Goal: Obtain resource: Download file/media

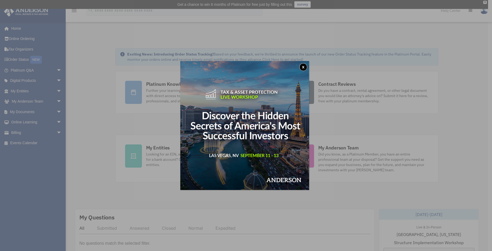
click at [307, 65] on button "x" at bounding box center [304, 67] width 8 height 8
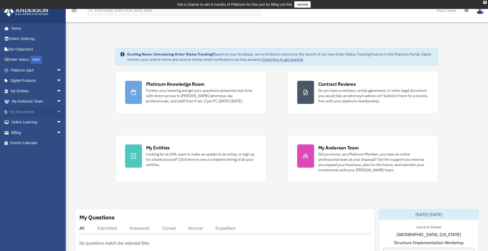
click at [57, 112] on span "arrow_drop_down" at bounding box center [62, 112] width 11 height 11
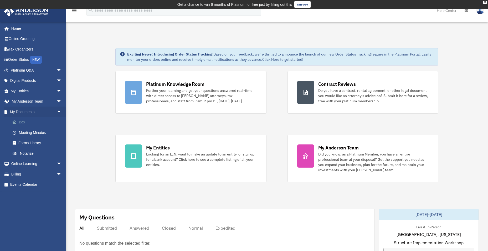
click at [24, 121] on link "Box" at bounding box center [38, 122] width 62 height 11
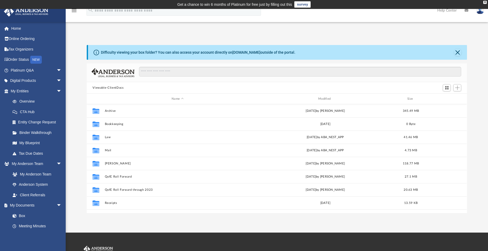
scroll to position [116, 377]
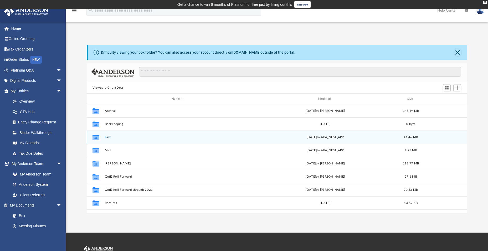
click at [107, 137] on button "Law" at bounding box center [178, 136] width 146 height 3
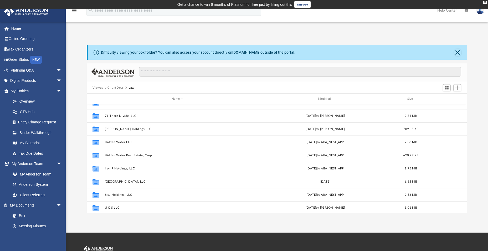
scroll to position [75, 0]
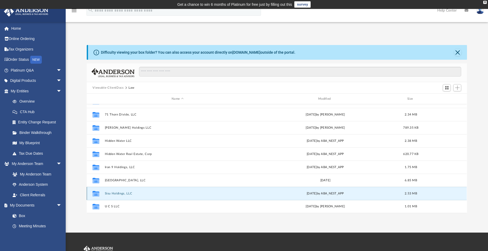
click at [108, 194] on button "Sisu Holdings, LLC" at bounding box center [178, 193] width 146 height 3
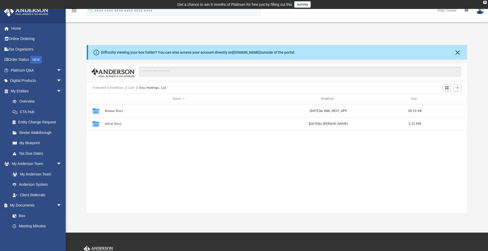
scroll to position [0, 0]
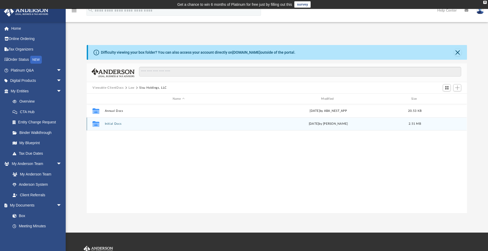
click at [110, 124] on button "Initial Docs" at bounding box center [179, 123] width 148 height 3
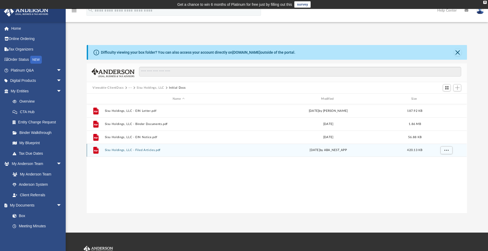
click at [139, 150] on button "Sisu Holdings, LLC - Filed Articles.pdf" at bounding box center [179, 149] width 148 height 3
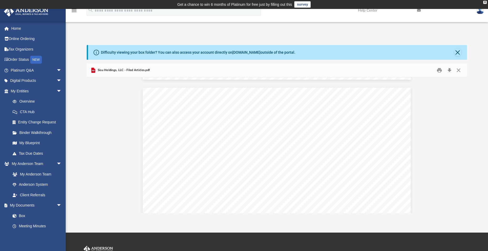
scroll to position [710, 0]
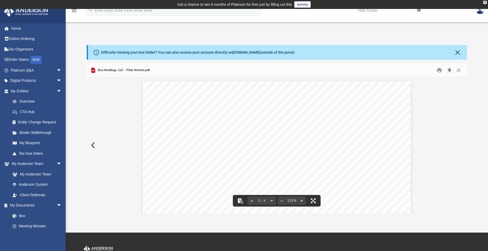
click at [452, 70] on button "Download" at bounding box center [449, 70] width 9 height 8
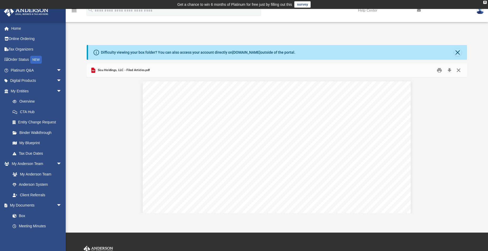
click at [461, 71] on button "Close" at bounding box center [458, 70] width 9 height 8
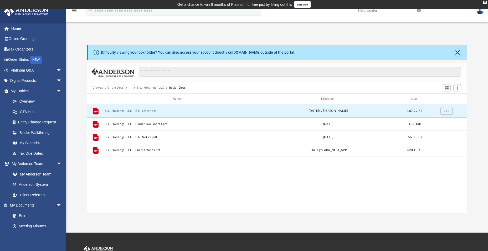
click at [149, 111] on button "Sisu Holdings, LLC - EIN Letter.pdf" at bounding box center [179, 110] width 148 height 3
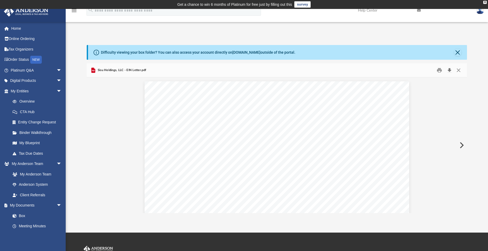
click at [449, 70] on button "Download" at bounding box center [449, 70] width 9 height 8
click at [483, 57] on div "Difficulty viewing your box folder? You can also access your account directly o…" at bounding box center [277, 129] width 423 height 168
click at [460, 70] on button "Close" at bounding box center [458, 70] width 9 height 8
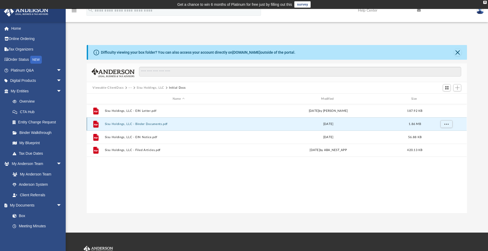
click at [144, 125] on button "Sisu Holdings, LLC - Binder Documents.pdf" at bounding box center [179, 123] width 148 height 3
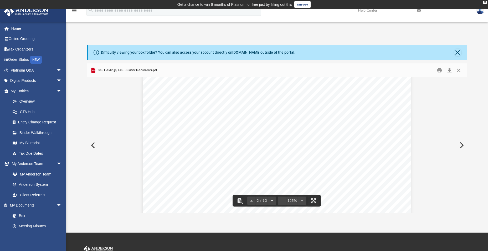
scroll to position [552, 0]
click at [450, 69] on button "Download" at bounding box center [449, 70] width 9 height 8
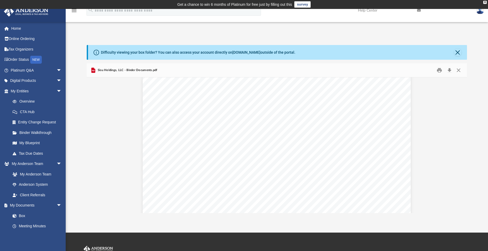
click at [485, 63] on div "Difficulty viewing your box folder? You can also access your account directly o…" at bounding box center [277, 129] width 423 height 168
click at [457, 70] on button "Close" at bounding box center [458, 70] width 9 height 8
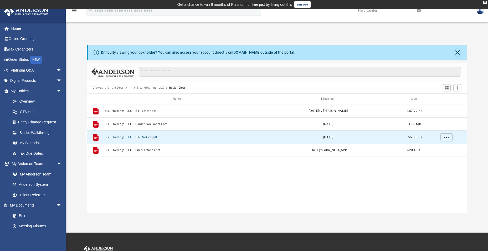
click at [146, 136] on button "Sisu Holdings, LLC - EIN Notice.pdf" at bounding box center [179, 136] width 148 height 3
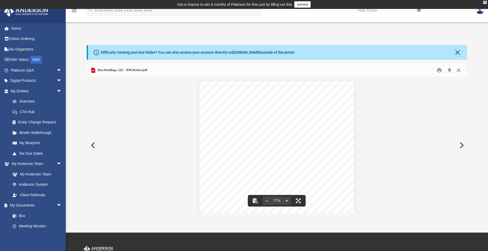
click at [462, 70] on button "Close" at bounding box center [458, 70] width 9 height 8
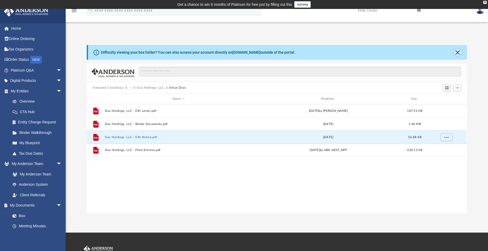
click at [459, 49] on button "Close" at bounding box center [457, 52] width 7 height 7
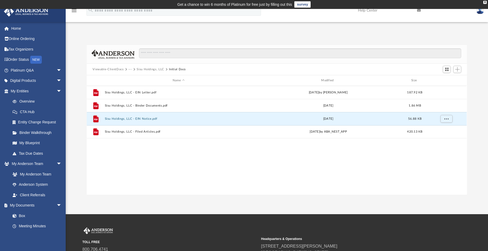
click at [158, 69] on button "Sisu Holdings, LLC" at bounding box center [151, 69] width 28 height 5
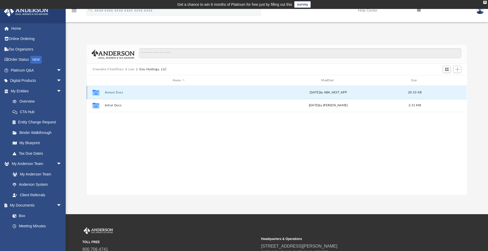
click at [113, 93] on button "Annual Docs" at bounding box center [179, 92] width 148 height 3
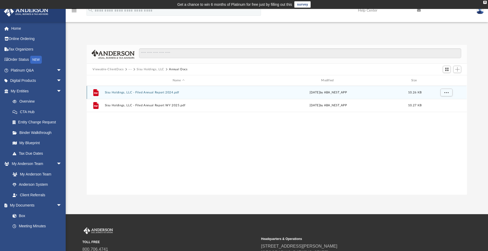
click at [143, 91] on button "Sisu Holdings, LLC - Filed Annual Report 2024.pdf" at bounding box center [179, 92] width 148 height 3
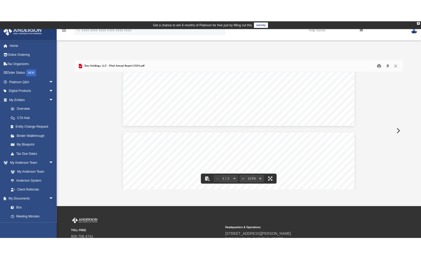
scroll to position [289, 0]
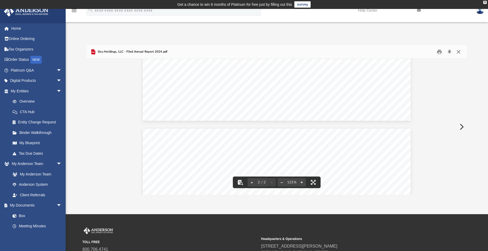
click at [462, 51] on button "Close" at bounding box center [458, 52] width 9 height 8
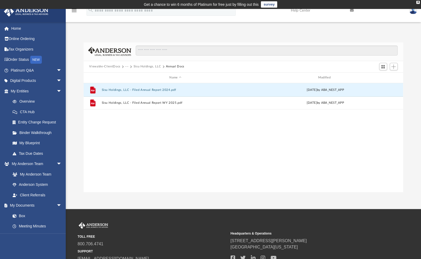
scroll to position [115, 316]
